Goal: Task Accomplishment & Management: Use online tool/utility

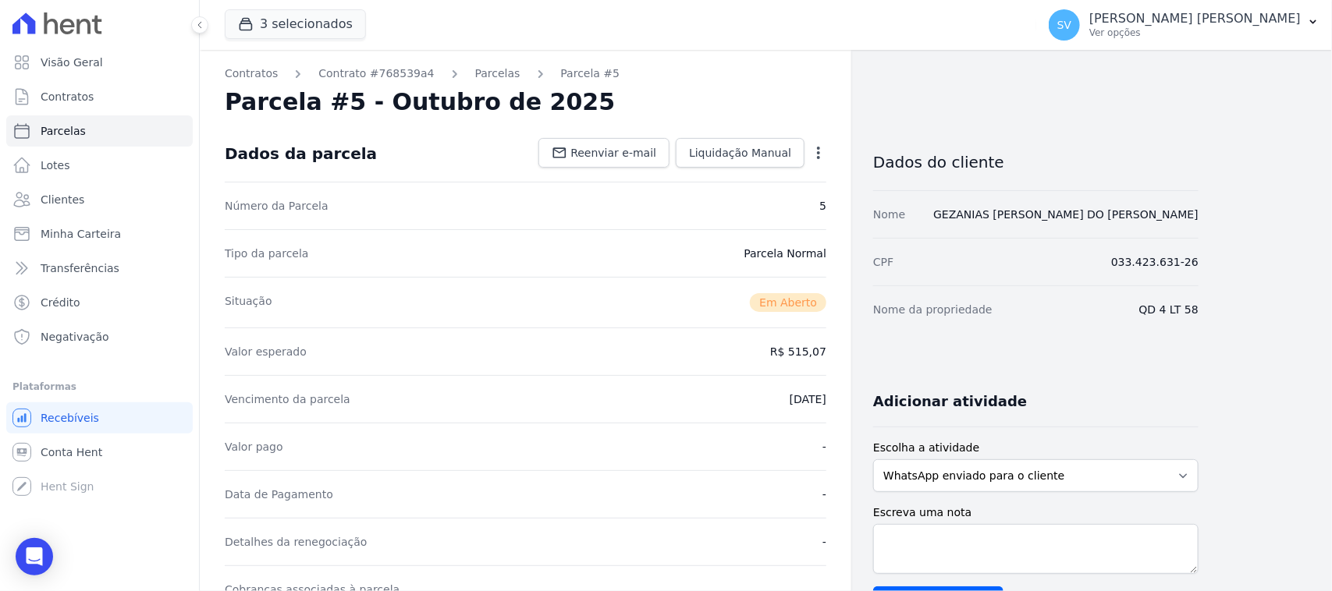
click at [74, 25] on icon at bounding box center [67, 27] width 15 height 16
click at [103, 59] on link "Visão Geral" at bounding box center [99, 62] width 186 height 31
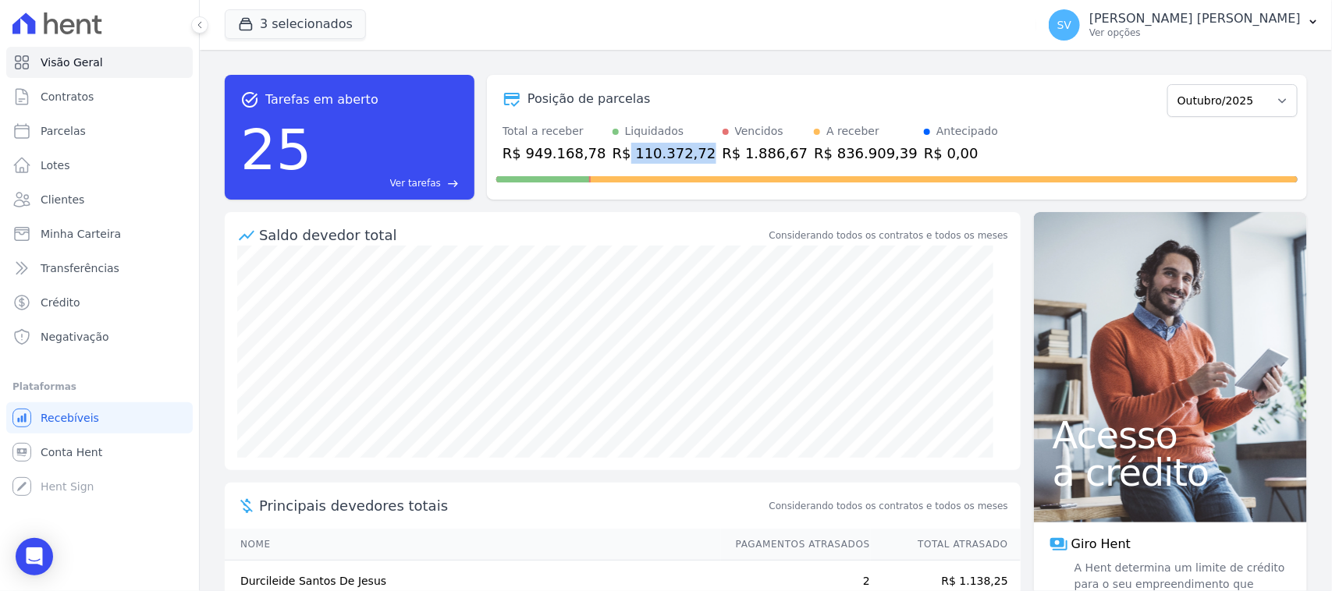
drag, startPoint x: 610, startPoint y: 147, endPoint x: 696, endPoint y: 87, distance: 104.8
click at [679, 145] on div "R$ 110.372,72" at bounding box center [664, 153] width 104 height 21
click at [708, 56] on div "task_alt Tarefas em aberto 25 Ver tarefas east Posição de parcelas Outubro/2022…" at bounding box center [766, 320] width 1132 height 541
click at [1176, 16] on p "[PERSON_NAME]" at bounding box center [1194, 19] width 211 height 16
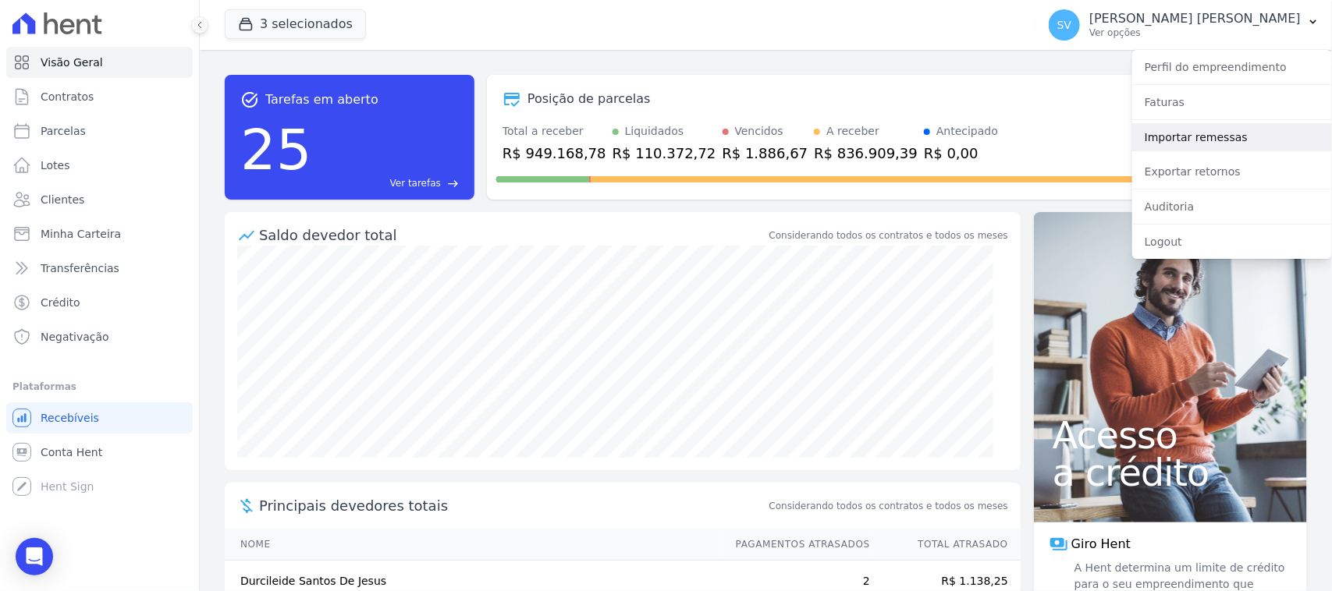
click at [1219, 140] on link "Importar remessas" at bounding box center [1232, 137] width 200 height 28
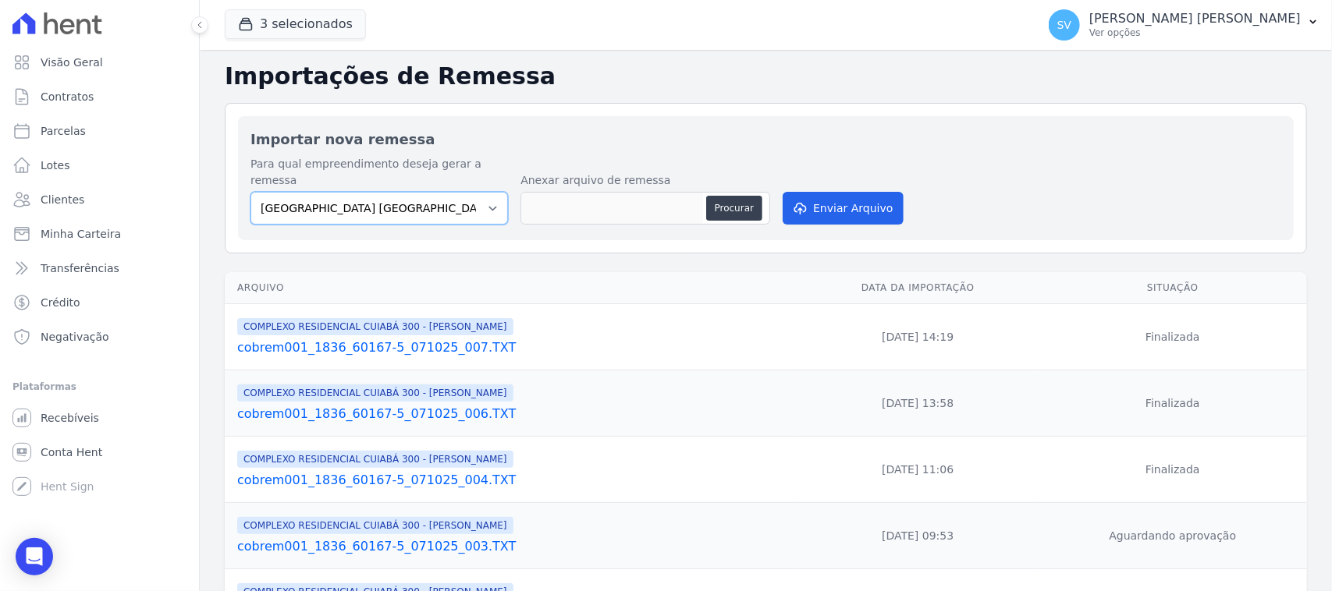
drag, startPoint x: 447, startPoint y: 179, endPoint x: 462, endPoint y: 203, distance: 27.7
click at [449, 192] on select "BAHAMAS EAST VILLAGE COMPLEXO RESIDENCIAL CUIABÁ 300 - JOÃO DE BARRO IBIZA RESI…" at bounding box center [378, 208] width 257 height 33
select select "a999329b-d322-46c5-b2df-9163b092fb9b"
click at [250, 192] on select "BAHAMAS EAST VILLAGE COMPLEXO RESIDENCIAL CUIABÁ 300 - JOÃO DE BARRO IBIZA RESI…" at bounding box center [378, 208] width 257 height 33
drag, startPoint x: 758, startPoint y: 189, endPoint x: 750, endPoint y: 191, distance: 8.1
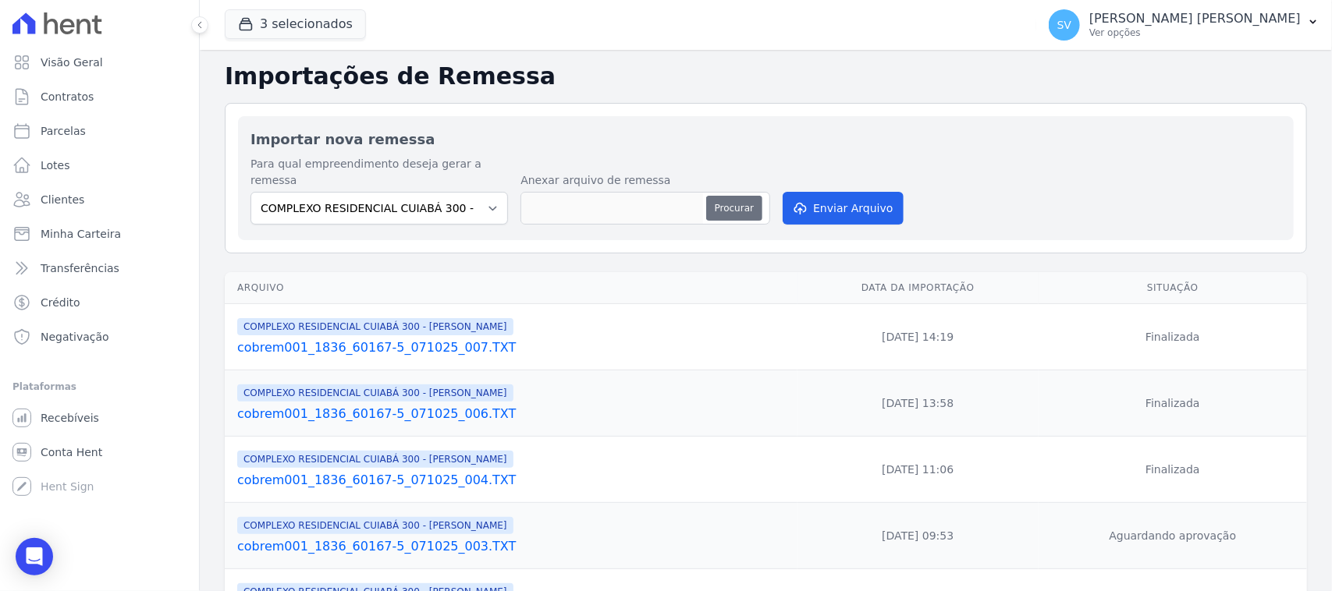
click at [750, 196] on button "Procurar" at bounding box center [734, 208] width 56 height 25
type input "cobrem001_1836_60167-5_071025_008.TXT"
drag, startPoint x: 837, startPoint y: 196, endPoint x: 883, endPoint y: 235, distance: 60.3
click at [835, 200] on button "Enviar Arquivo" at bounding box center [843, 208] width 120 height 33
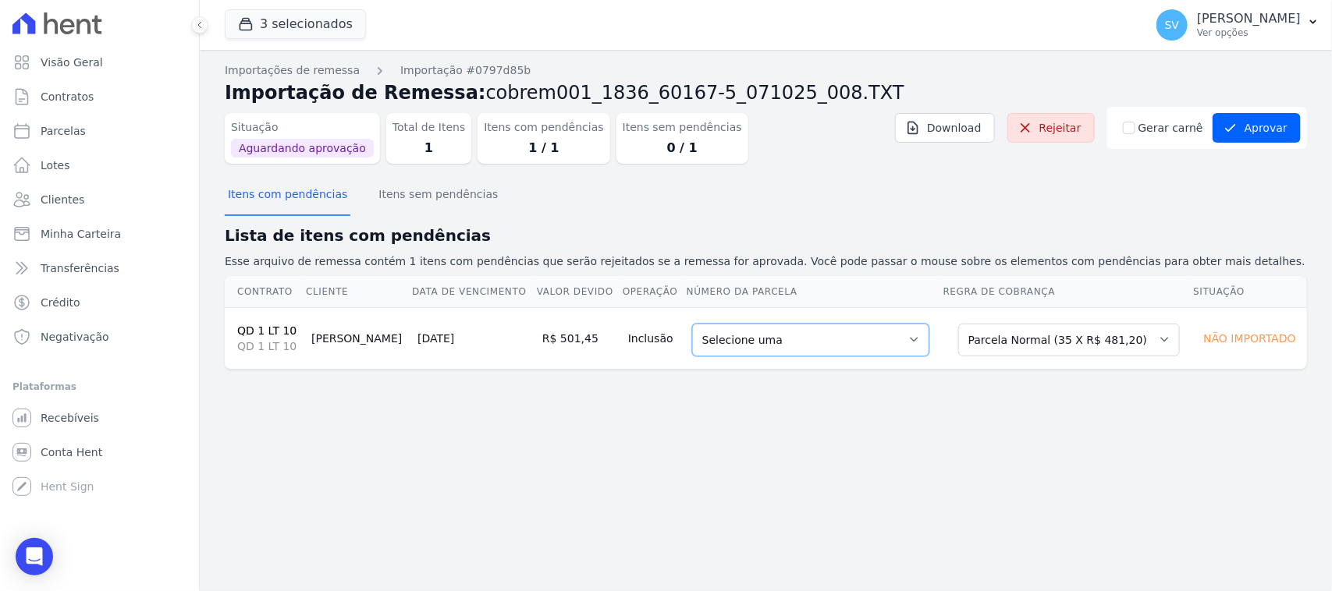
click at [788, 347] on select "Selecione uma 2 - [DATE] - R$ 472,69 - Agendado 5 - [DATE] - R$ 481,20 - Agenda…" at bounding box center [810, 340] width 237 height 33
click at [1024, 346] on select "Selecione uma Nova Parcela Avulsa Parcela Avulsa Existente Parcela Normal (35 X…" at bounding box center [1069, 340] width 222 height 33
click at [490, 203] on div "Itens com pendências Itens sem pendências" at bounding box center [766, 195] width 1082 height 38
drag, startPoint x: 399, startPoint y: 195, endPoint x: 302, endPoint y: 183, distance: 97.4
click at [398, 195] on button "Itens sem pendências" at bounding box center [438, 196] width 126 height 41
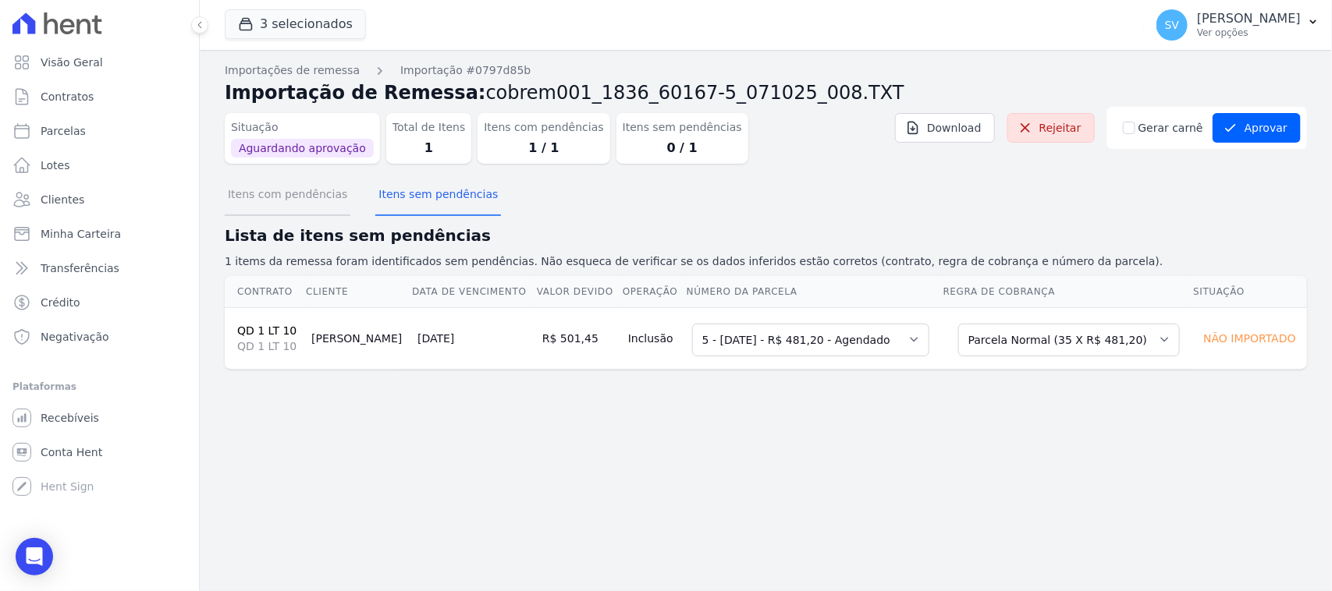
drag, startPoint x: 286, startPoint y: 197, endPoint x: 707, endPoint y: 193, distance: 420.5
click at [286, 199] on button "Itens com pendências" at bounding box center [288, 196] width 126 height 41
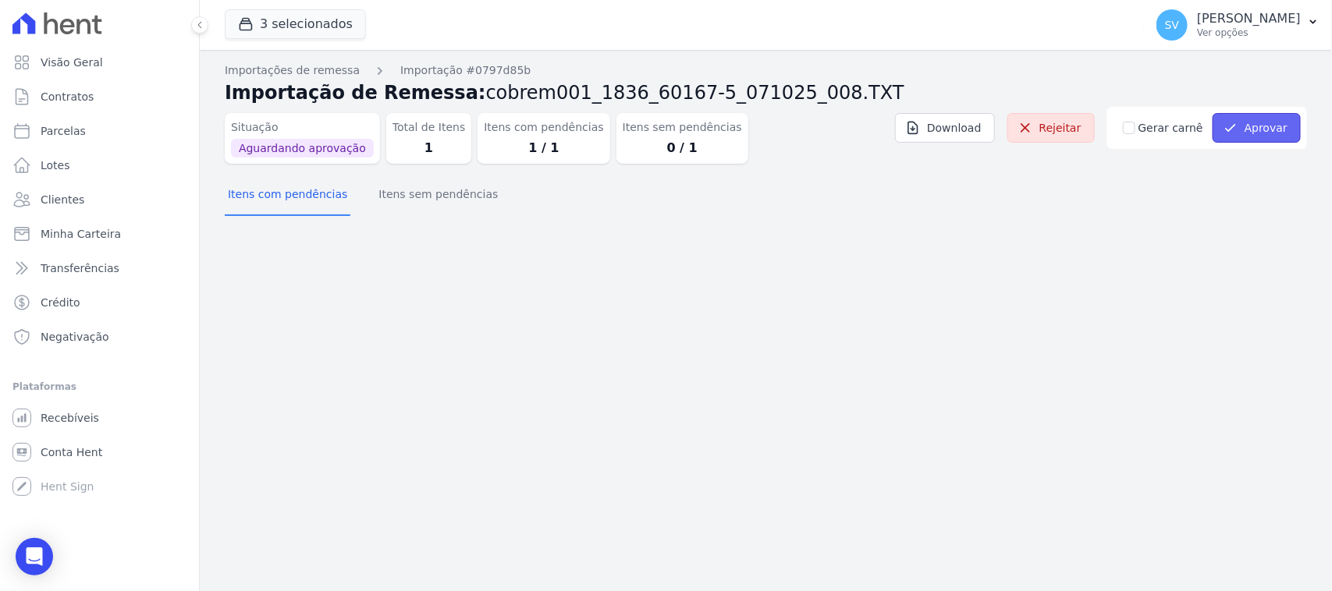
click at [1222, 130] on button "Aprovar" at bounding box center [1256, 128] width 88 height 30
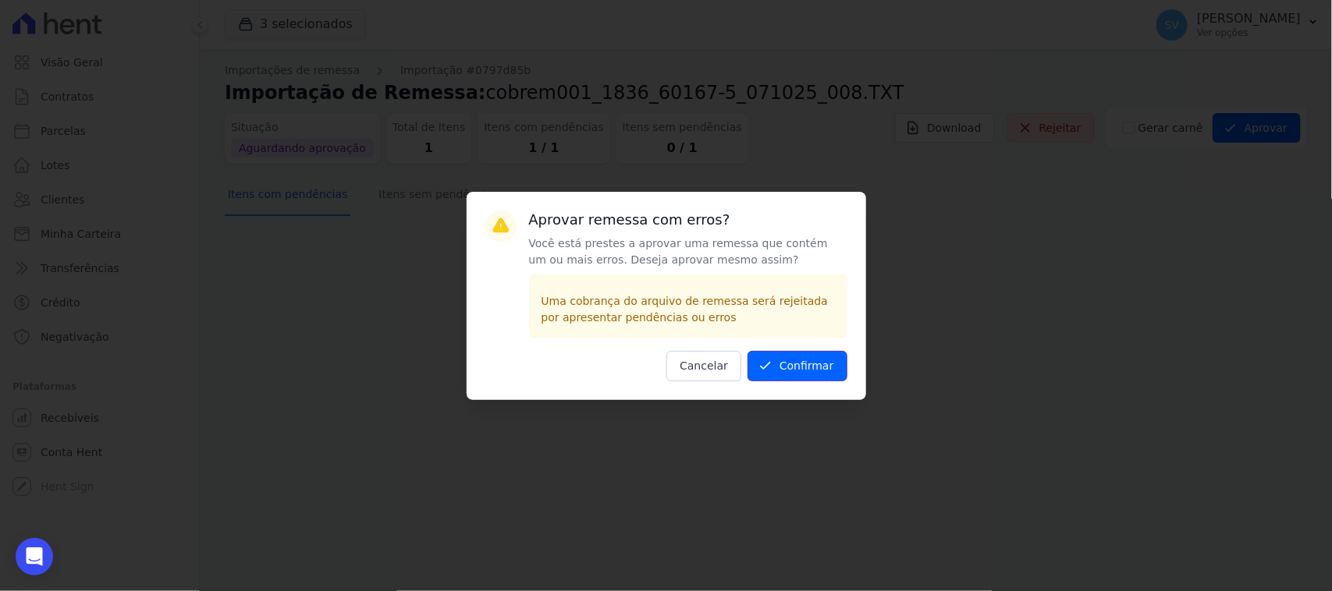
click at [773, 364] on icon "submit" at bounding box center [766, 366] width 16 height 16
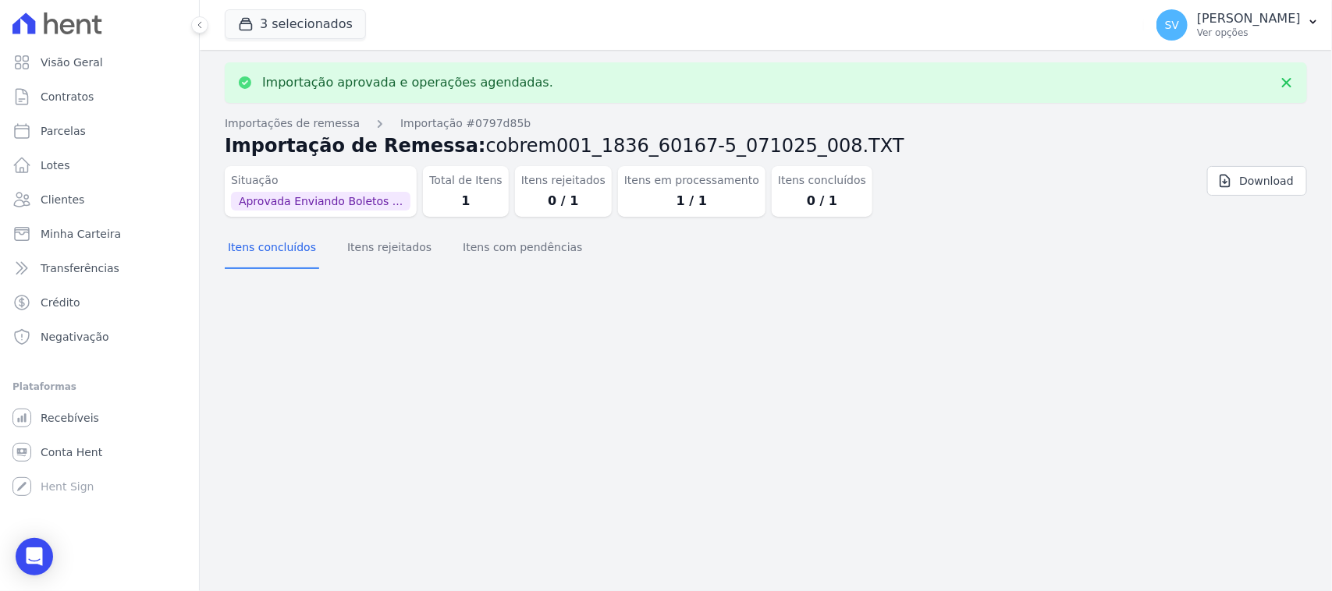
click at [109, 137] on link "Parcelas" at bounding box center [99, 130] width 186 height 31
select select
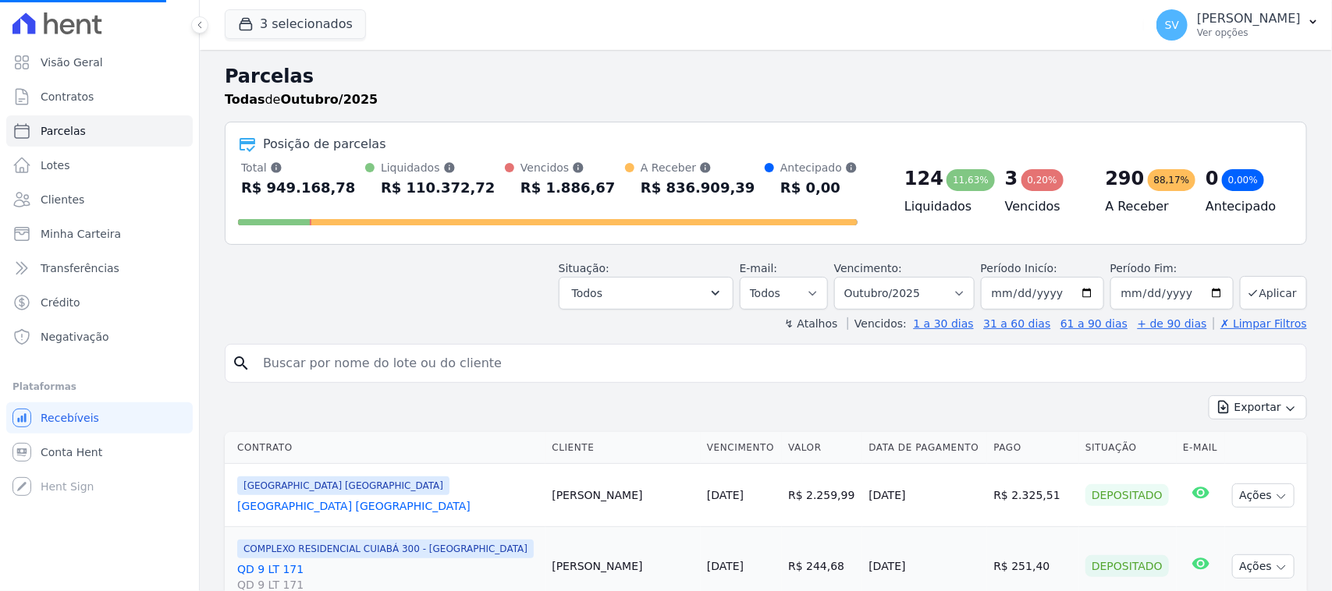
click at [443, 360] on input "search" at bounding box center [777, 363] width 1046 height 31
select select
click at [443, 357] on input "search" at bounding box center [777, 363] width 1046 height 31
paste input "[PERSON_NAME]"
type input "[PERSON_NAME]"
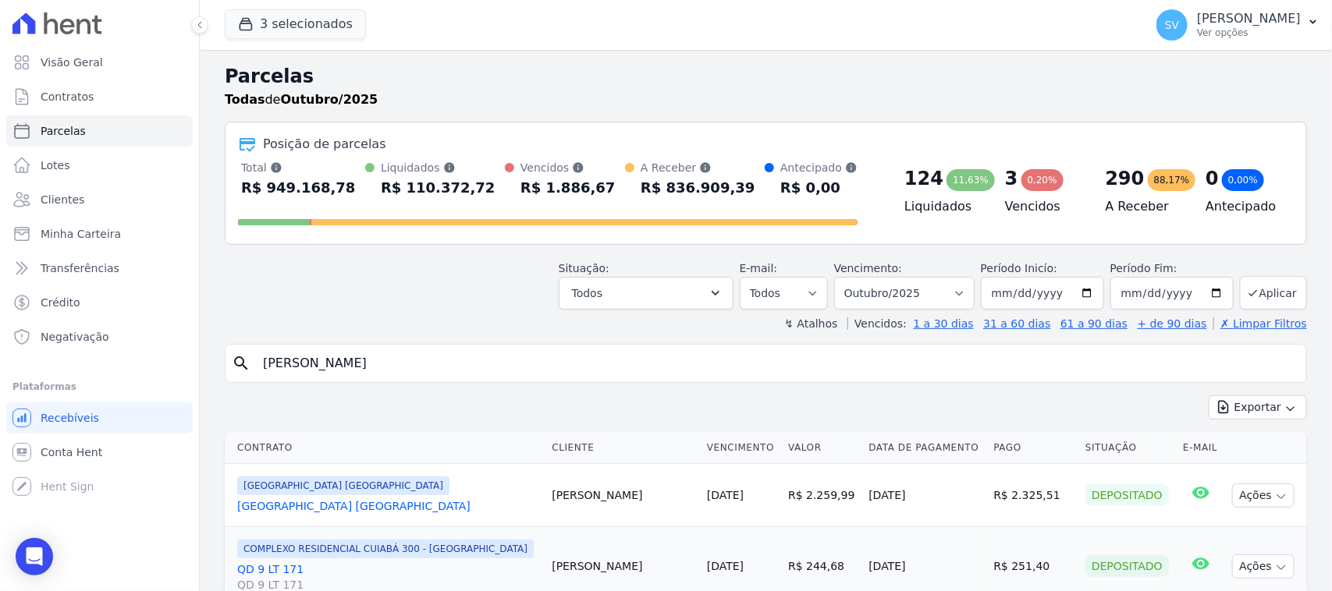
select select
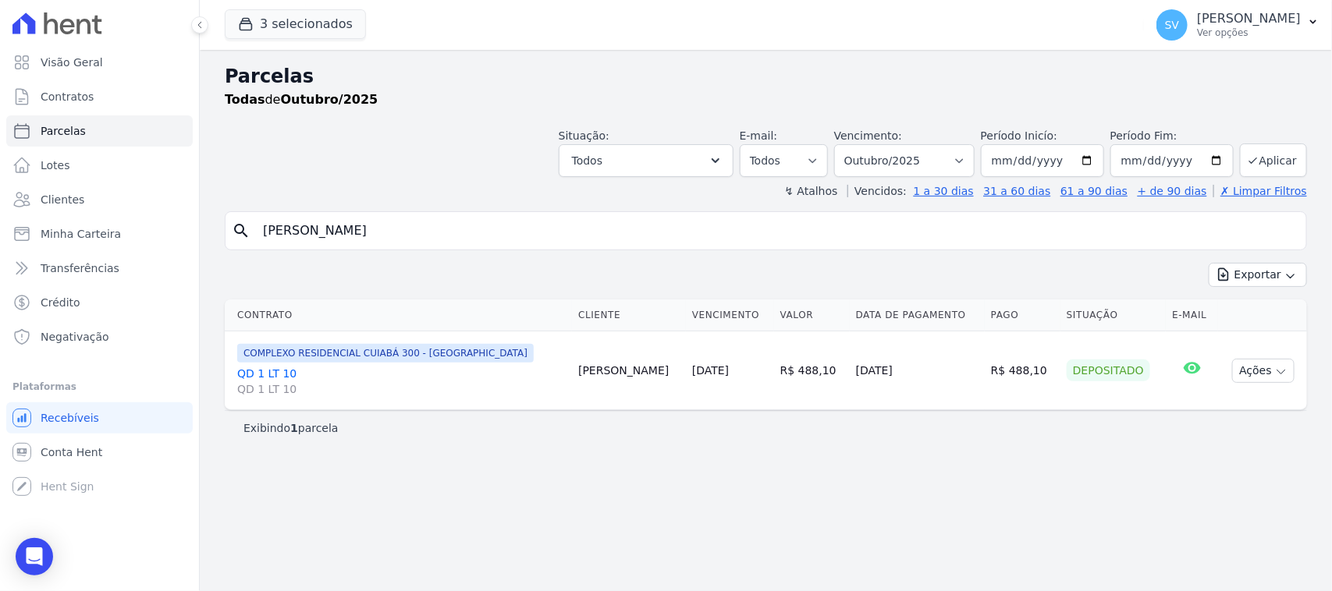
click at [584, 219] on input "[PERSON_NAME]" at bounding box center [777, 230] width 1046 height 31
select select
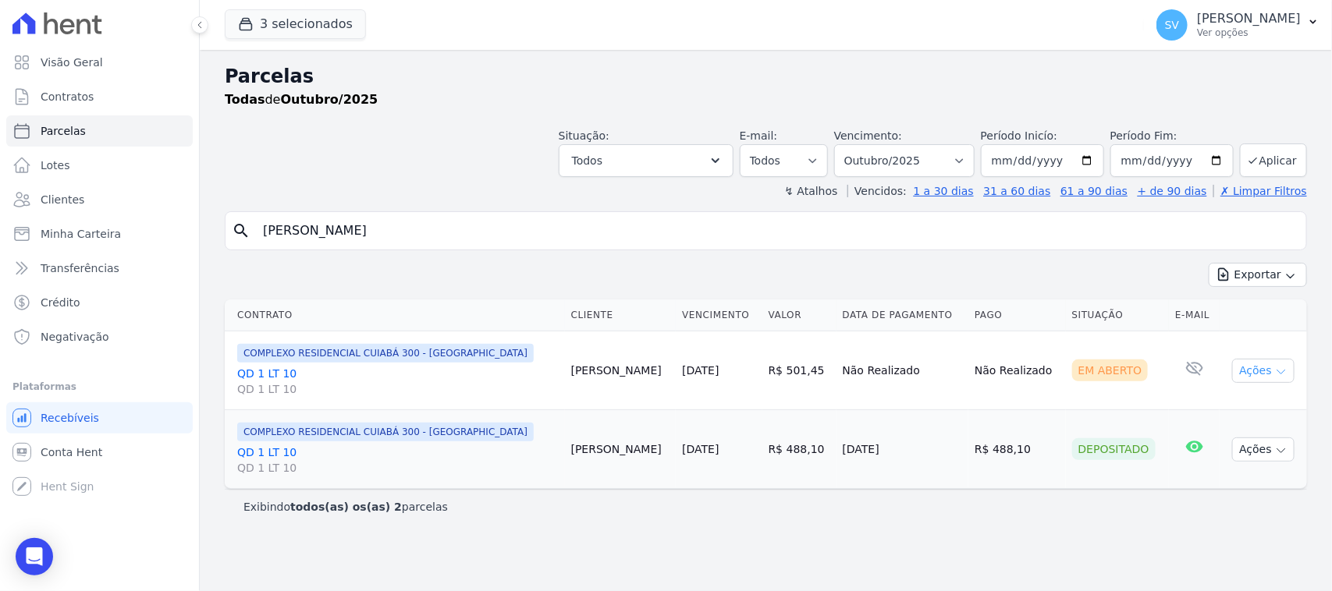
click at [1240, 364] on button "Ações" at bounding box center [1263, 371] width 62 height 24
click at [1226, 412] on link "Ver boleto" at bounding box center [1257, 406] width 150 height 29
click at [435, 145] on div "Situação: Agendado Em Aberto Pago Processando Cancelado Vencido Transferindo De…" at bounding box center [766, 149] width 1082 height 55
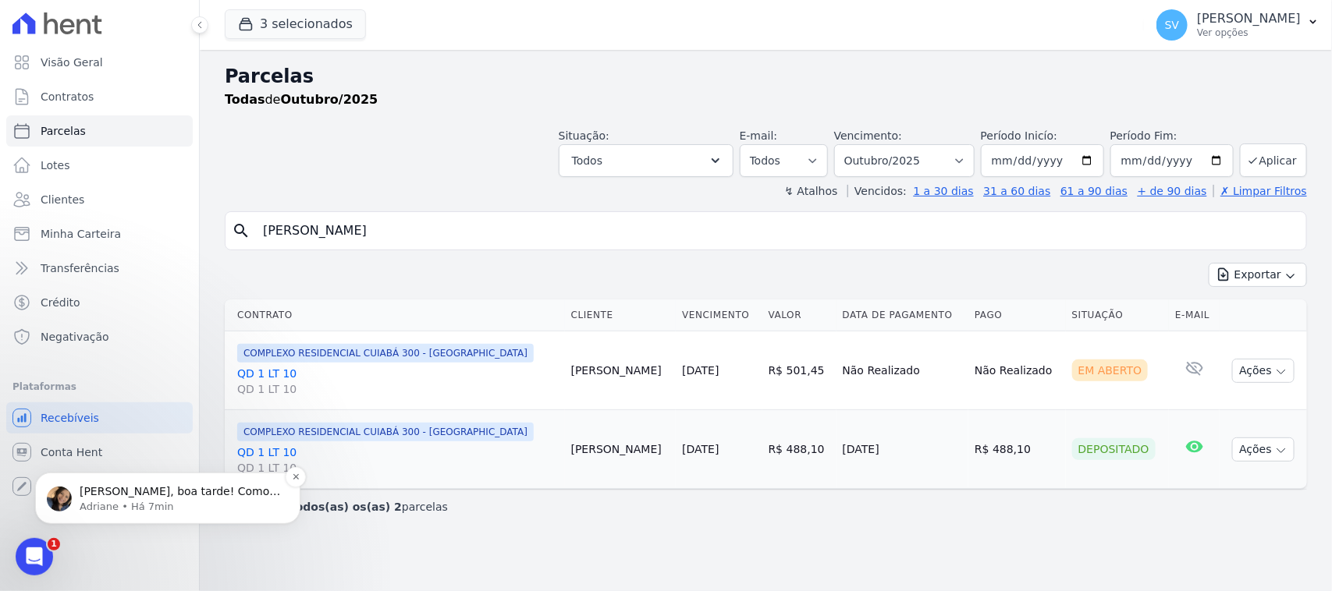
drag, startPoint x: 180, startPoint y: 512, endPoint x: 193, endPoint y: 512, distance: 13.3
click at [180, 486] on body "[PERSON_NAME], boa tarde! Como vai?? [PERSON_NAME], a liquidação manual pode se…" at bounding box center [168, 460] width 300 height 163
click at [196, 513] on p "Adriane • Há 7min" at bounding box center [180, 506] width 201 height 14
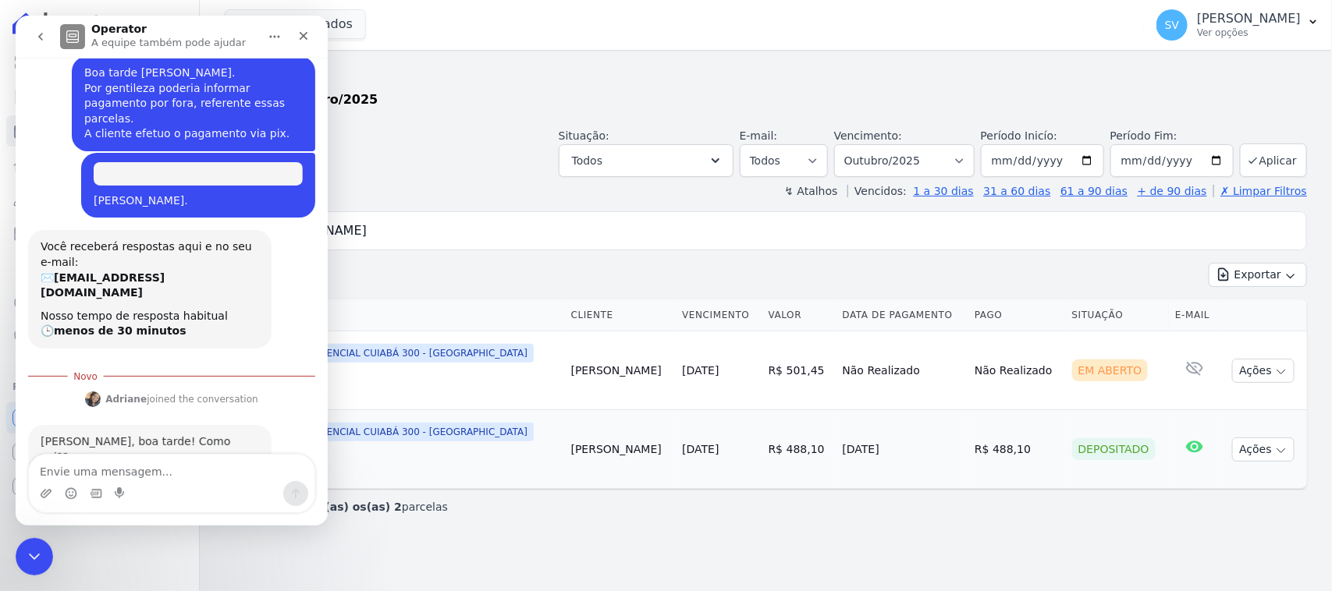
scroll to position [168, 0]
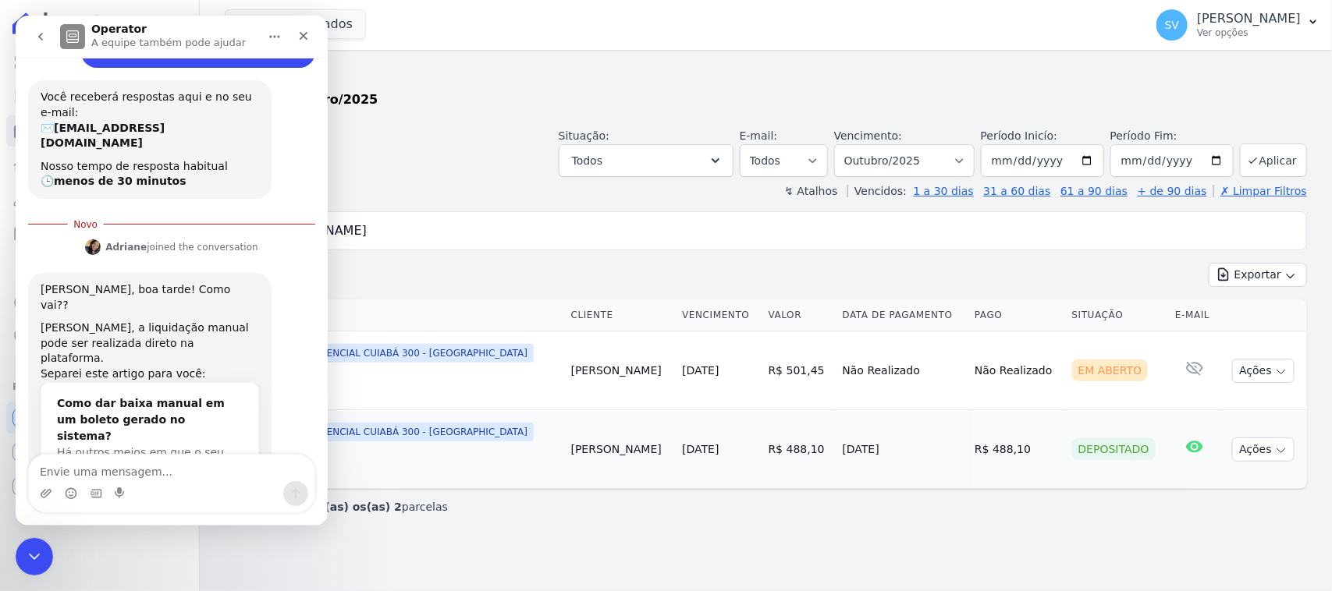
drag, startPoint x: 263, startPoint y: 232, endPoint x: 256, endPoint y: 243, distance: 13.6
click at [257, 237] on div "[PERSON_NAME] joined the conversation 15:28" at bounding box center [171, 255] width 287 height 36
click at [236, 321] on div "[PERSON_NAME], a liquidação manual pode ser realizada direto na plataforma." at bounding box center [150, 344] width 218 height 46
drag, startPoint x: 181, startPoint y: 257, endPoint x: 203, endPoint y: 263, distance: 22.7
click at [181, 282] on div "[PERSON_NAME], boa tarde! Como vai??" at bounding box center [150, 297] width 218 height 30
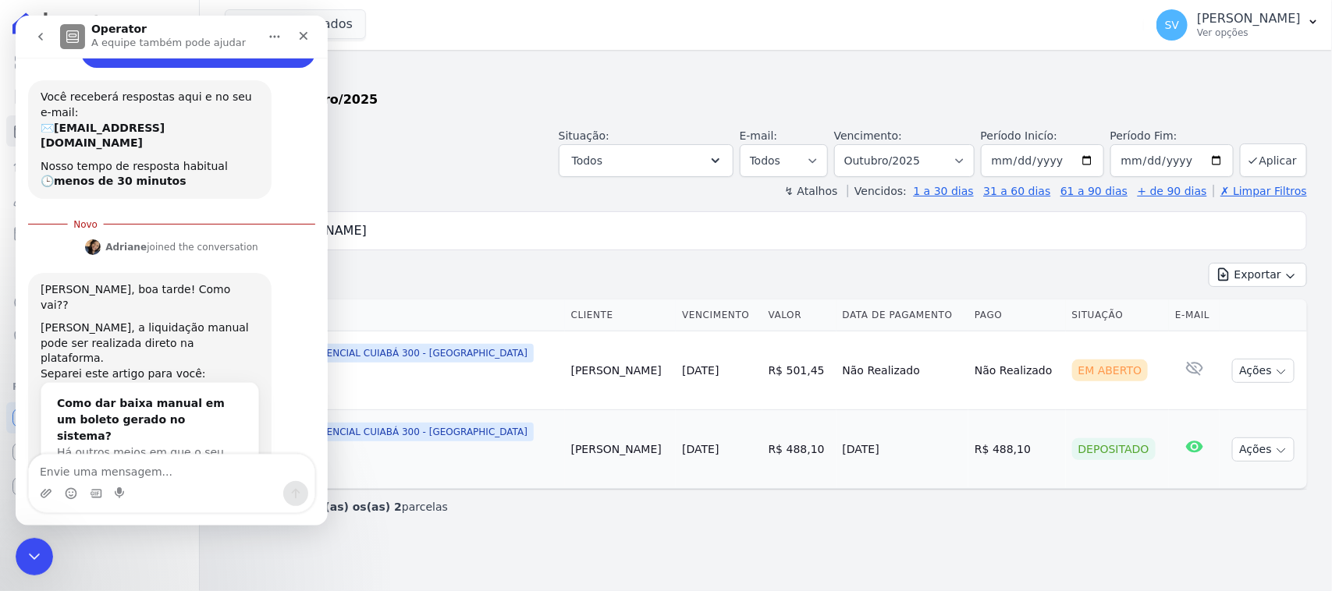
scroll to position [0, 0]
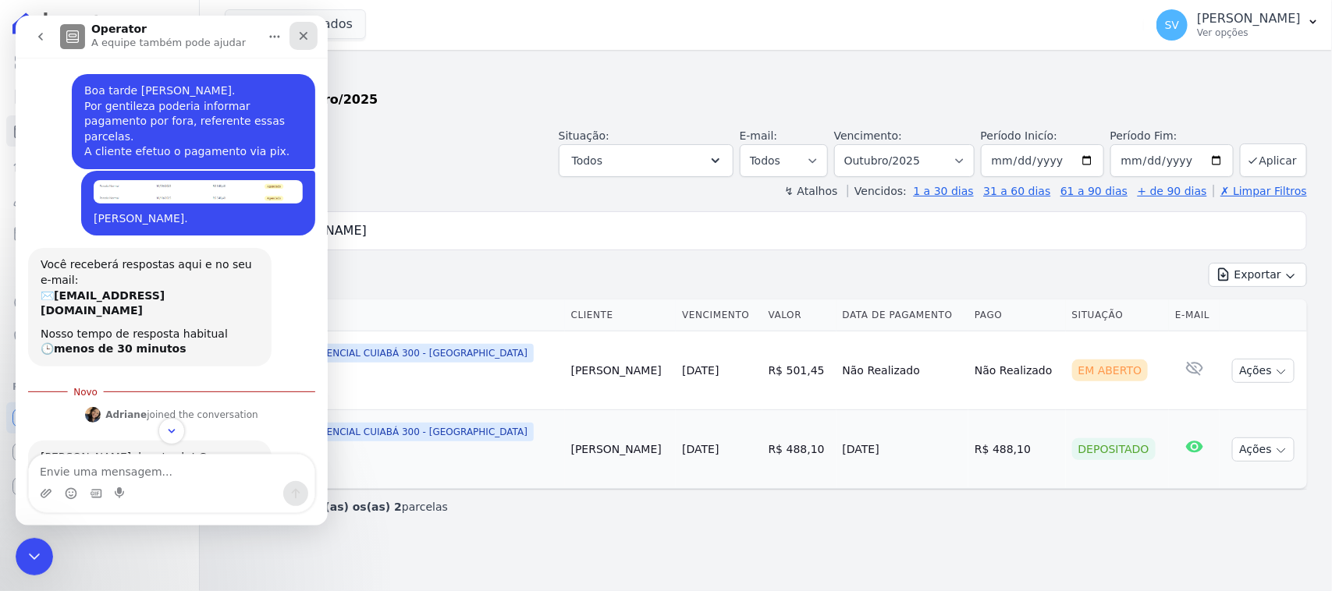
click at [303, 44] on div "Fechar" at bounding box center [303, 36] width 28 height 28
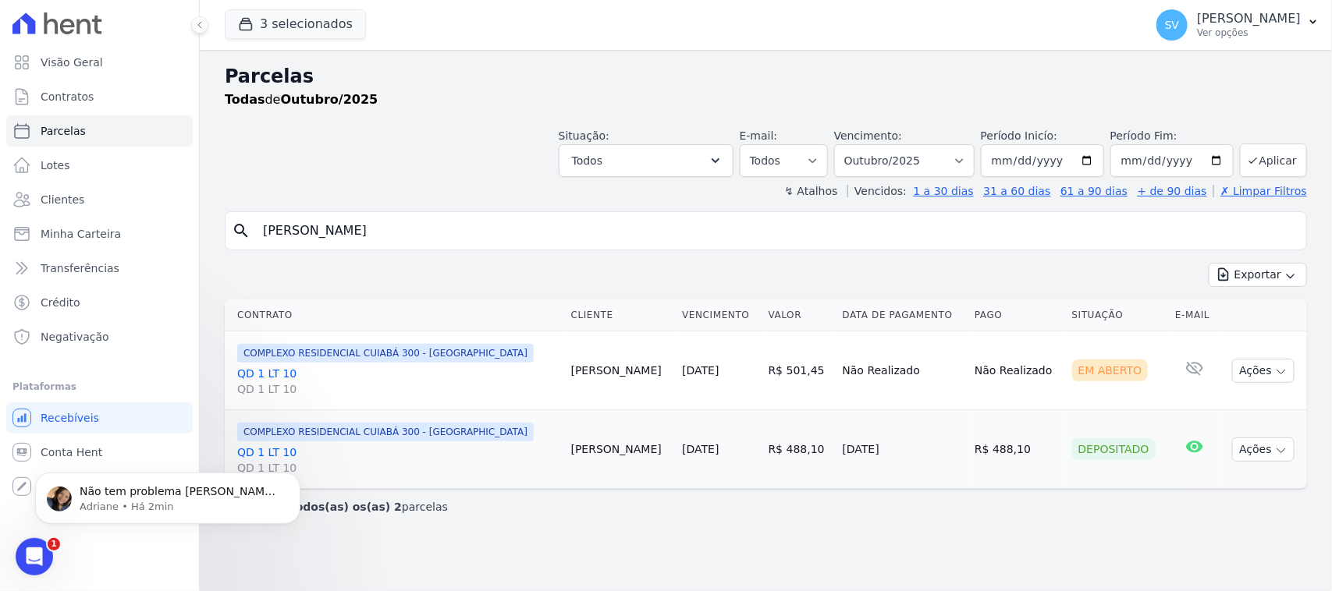
scroll to position [310, 0]
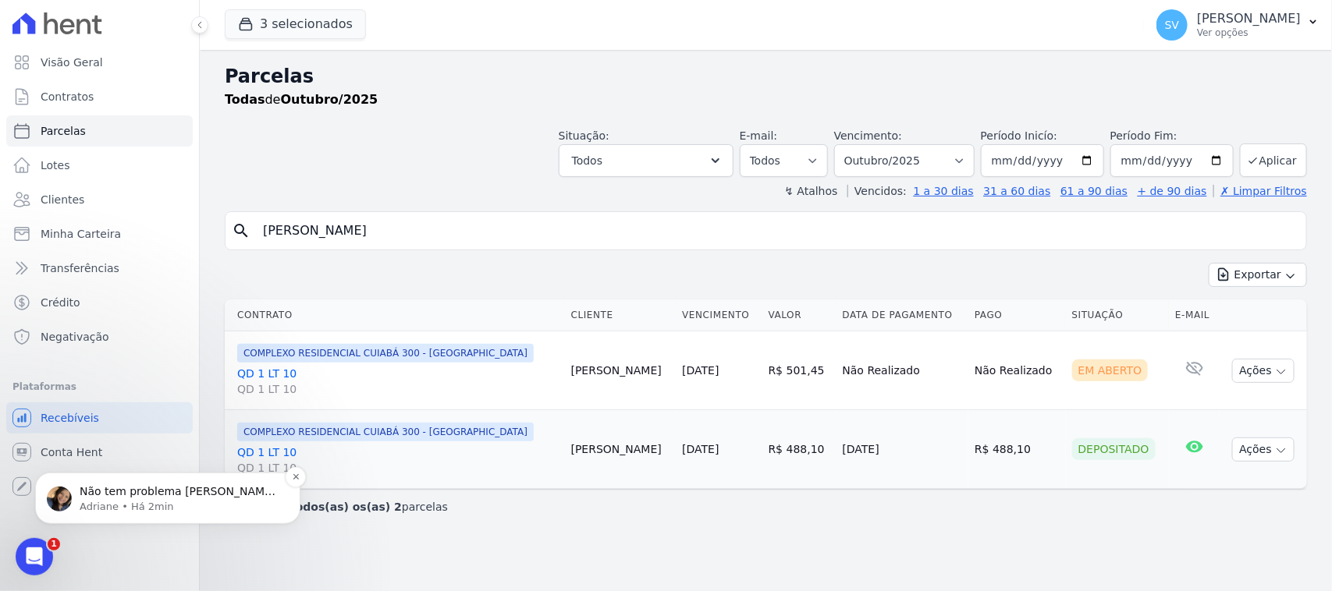
click at [208, 509] on p "Adriane • Há 2min" at bounding box center [180, 506] width 201 height 14
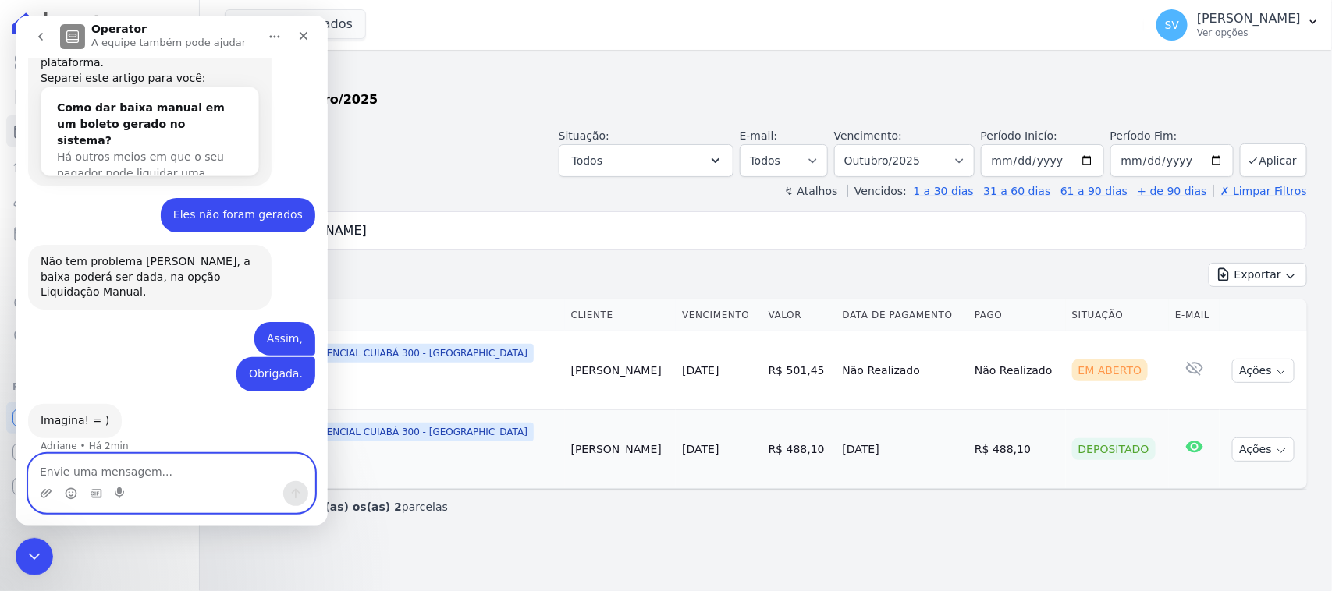
scroll to position [378, 0]
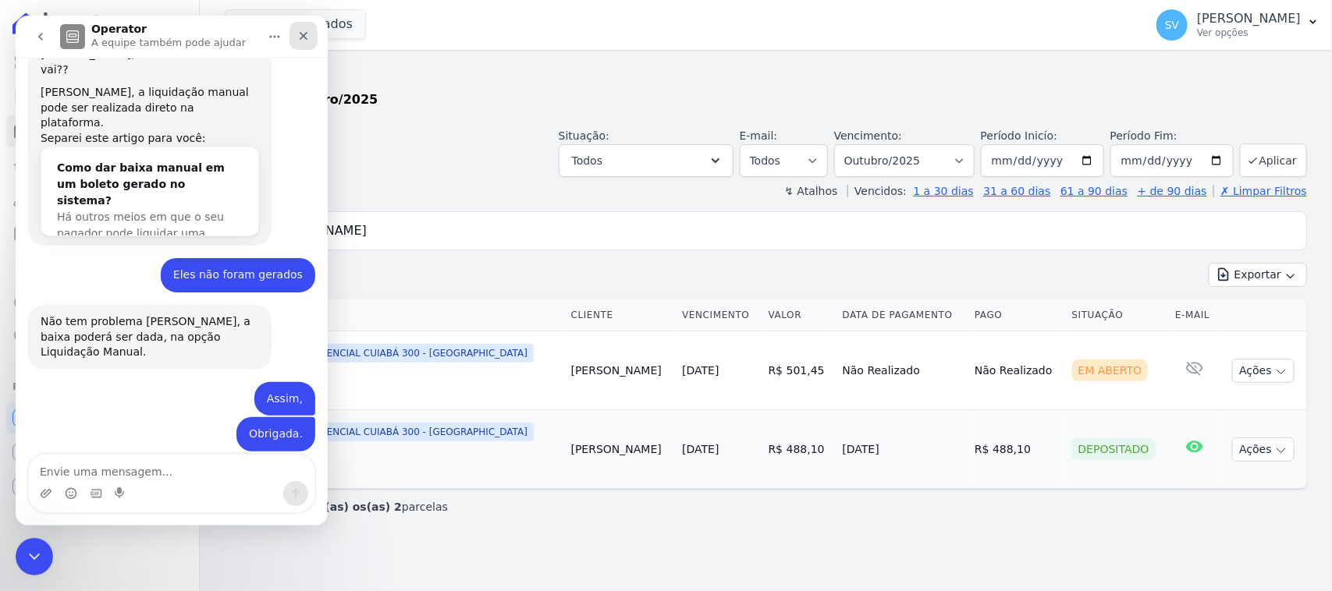
click at [304, 25] on div "Fechar" at bounding box center [303, 36] width 28 height 28
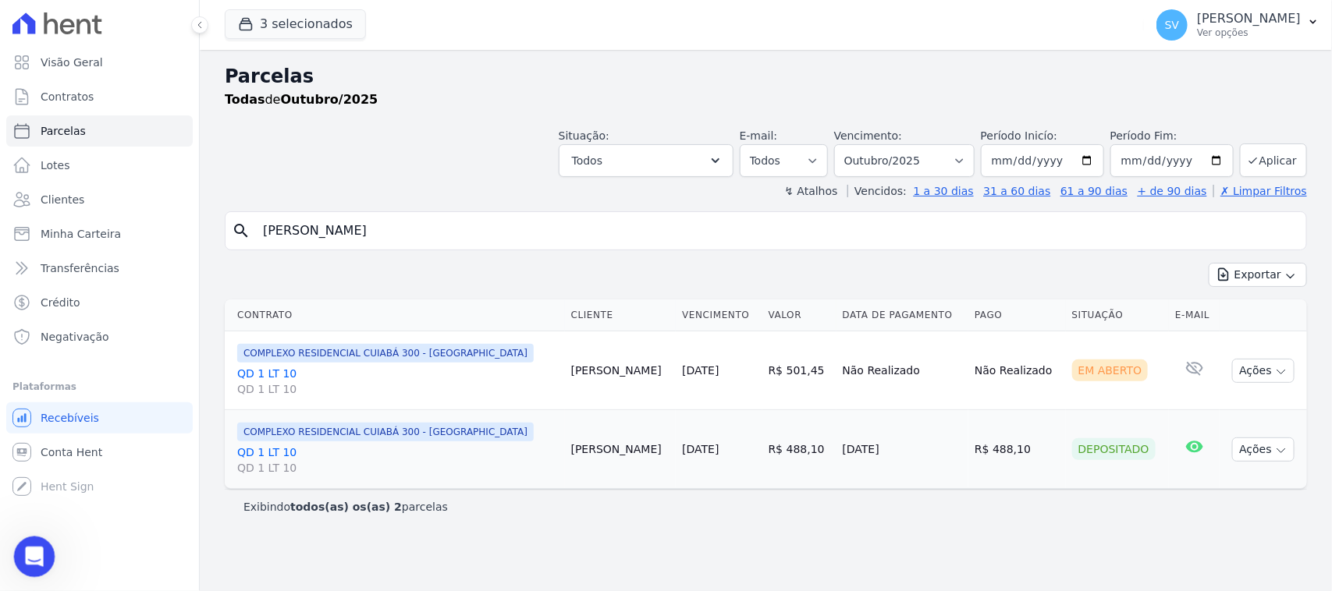
click at [14, 555] on div "Abertura do Messenger da Intercom" at bounding box center [31, 554] width 51 height 51
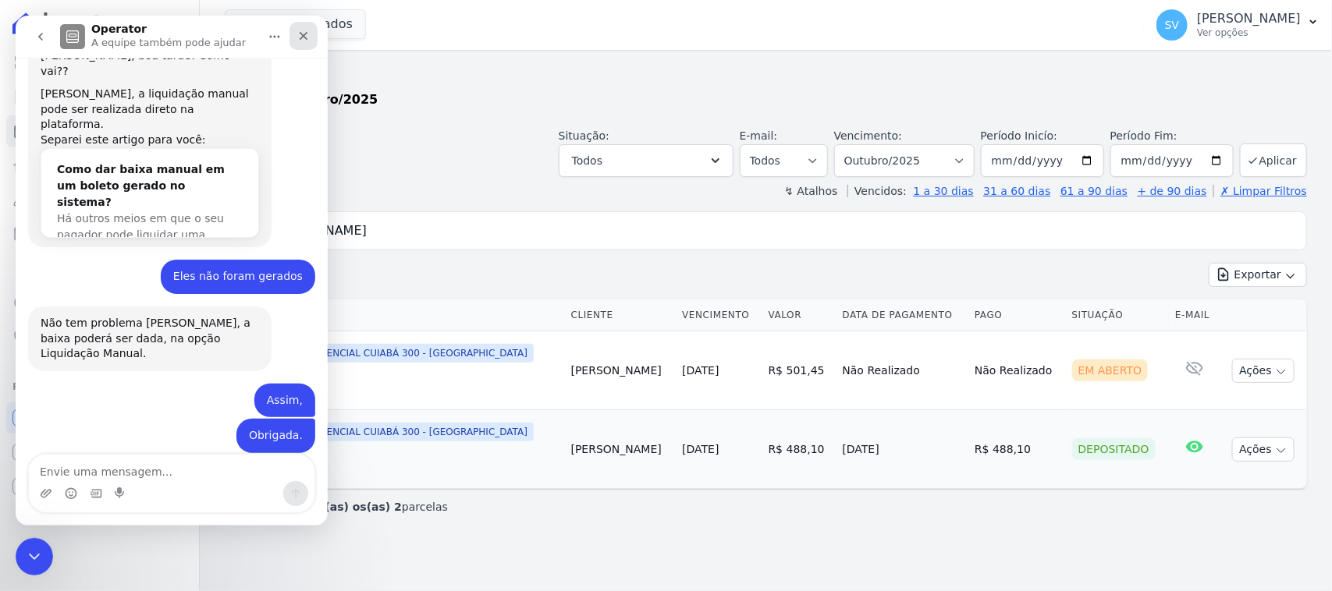
click at [295, 34] on div "Fechar" at bounding box center [303, 36] width 28 height 28
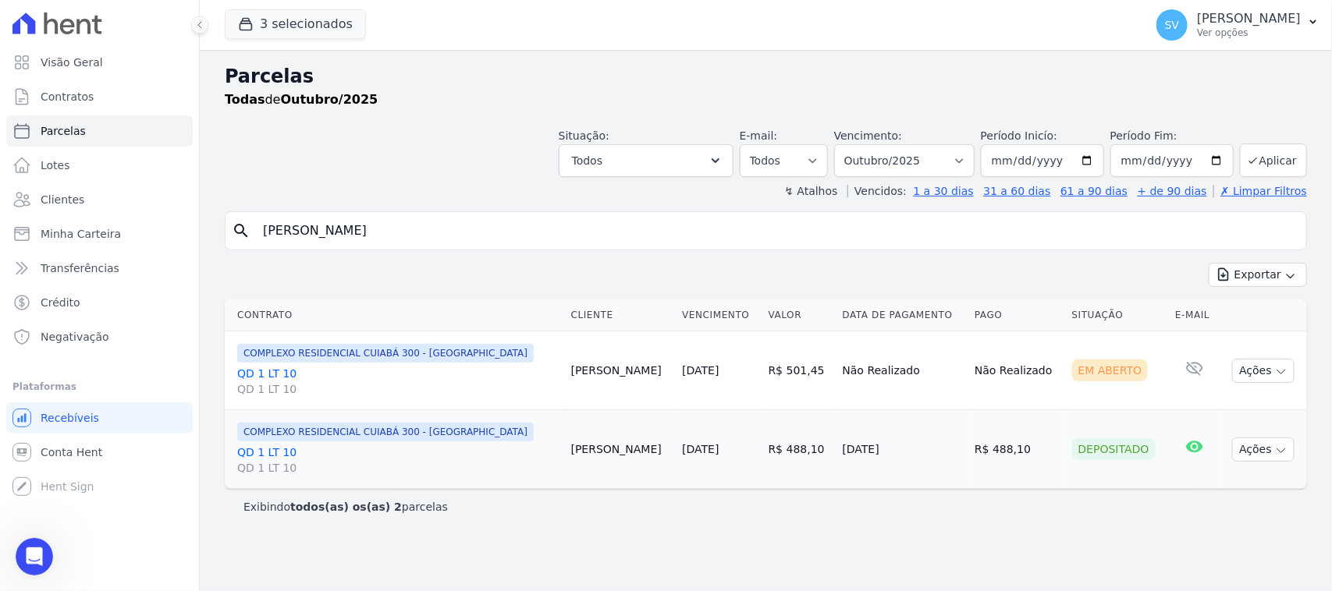
click at [398, 122] on div "Situação: Agendado Em Aberto Pago Processando Cancelado Vencido Transferindo De…" at bounding box center [766, 149] width 1082 height 55
